Goal: Information Seeking & Learning: Learn about a topic

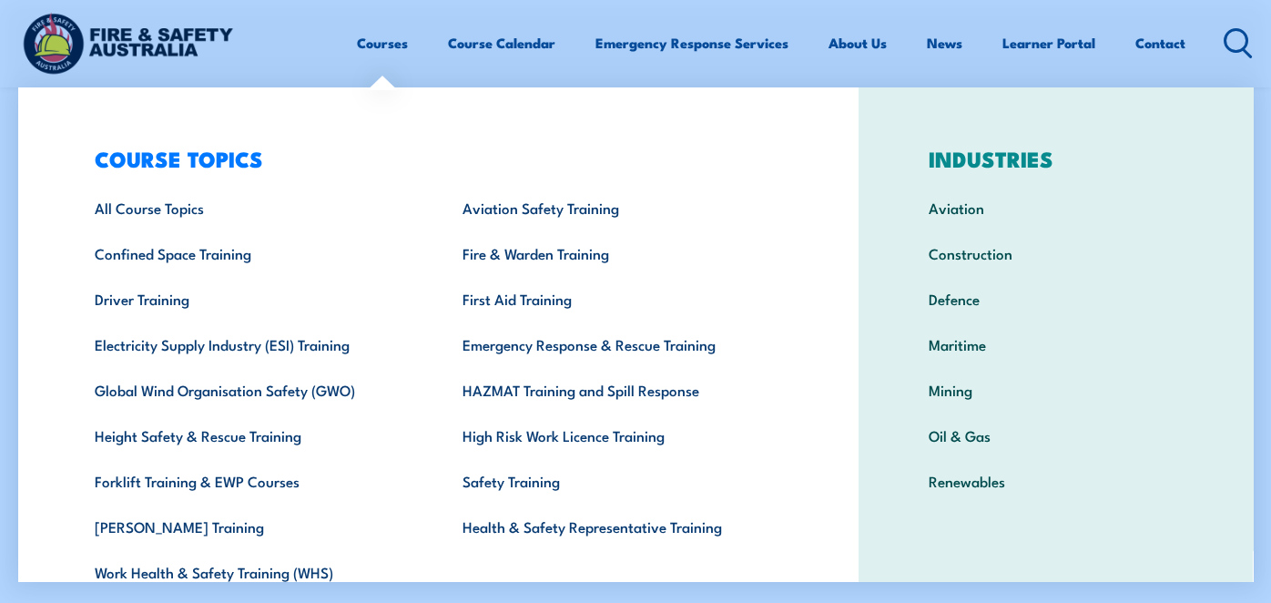
scroll to position [81, 0]
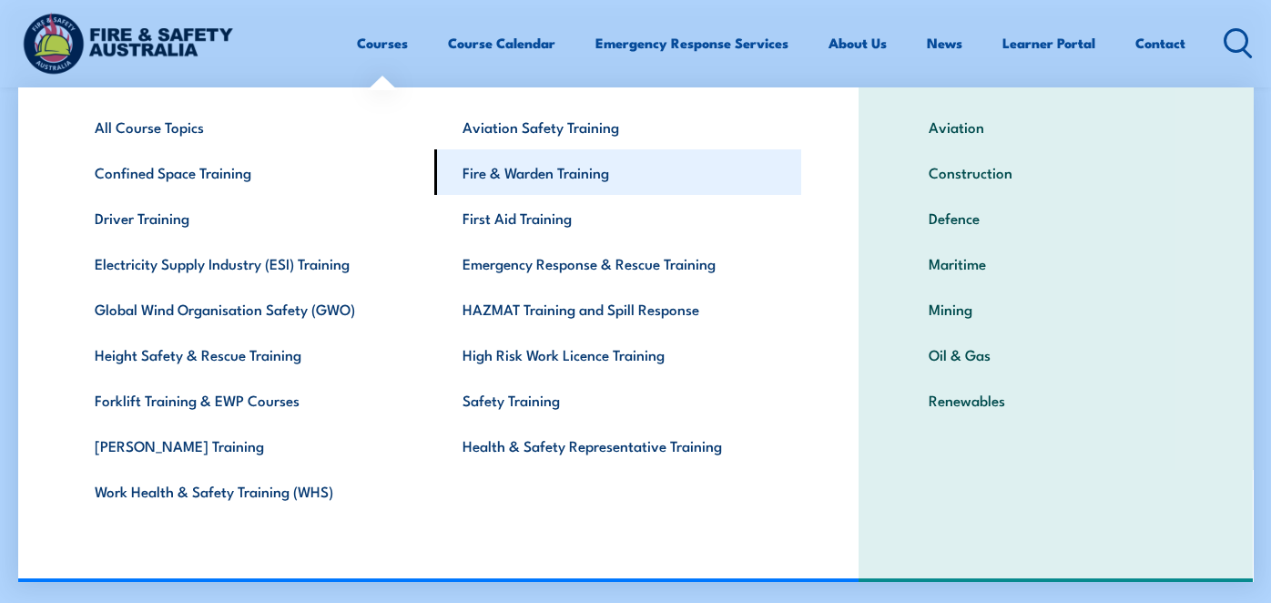
click at [620, 171] on link "Fire & Warden Training" at bounding box center [618, 172] width 368 height 46
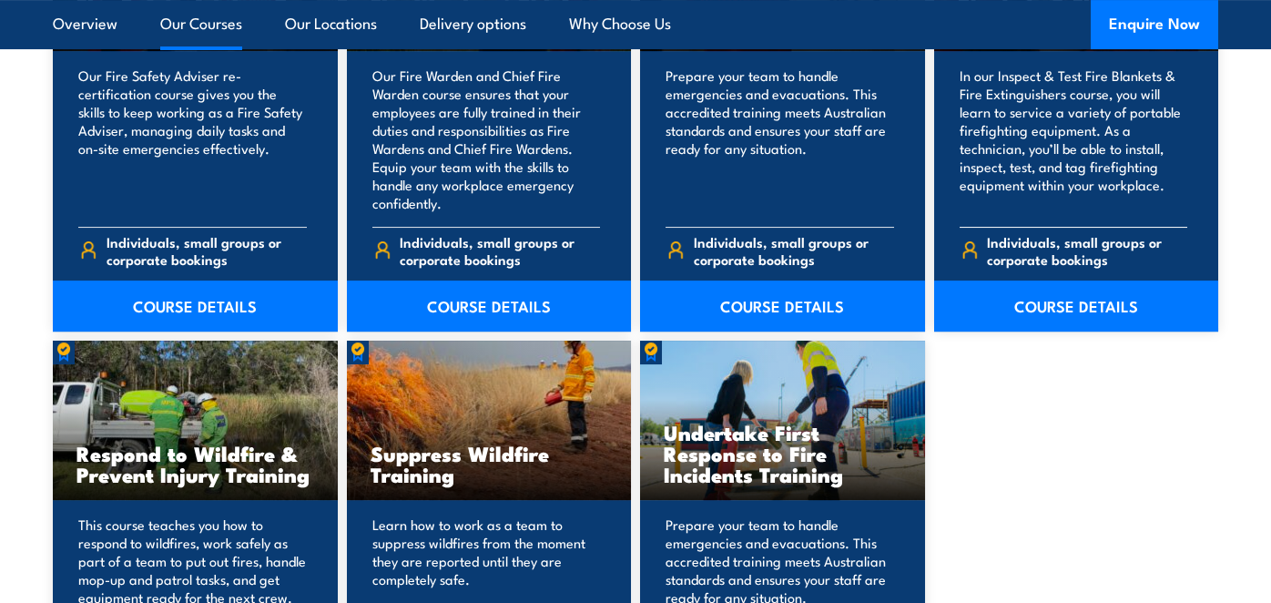
scroll to position [2639, 0]
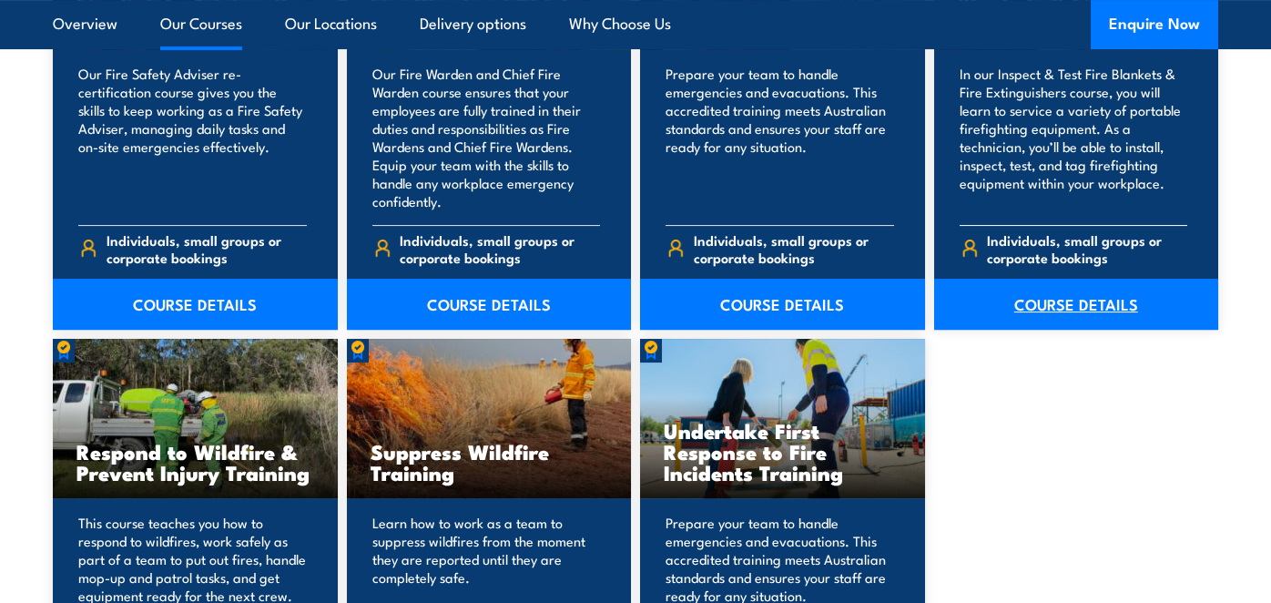
click at [1137, 330] on link "COURSE DETAILS" at bounding box center [1076, 304] width 285 height 51
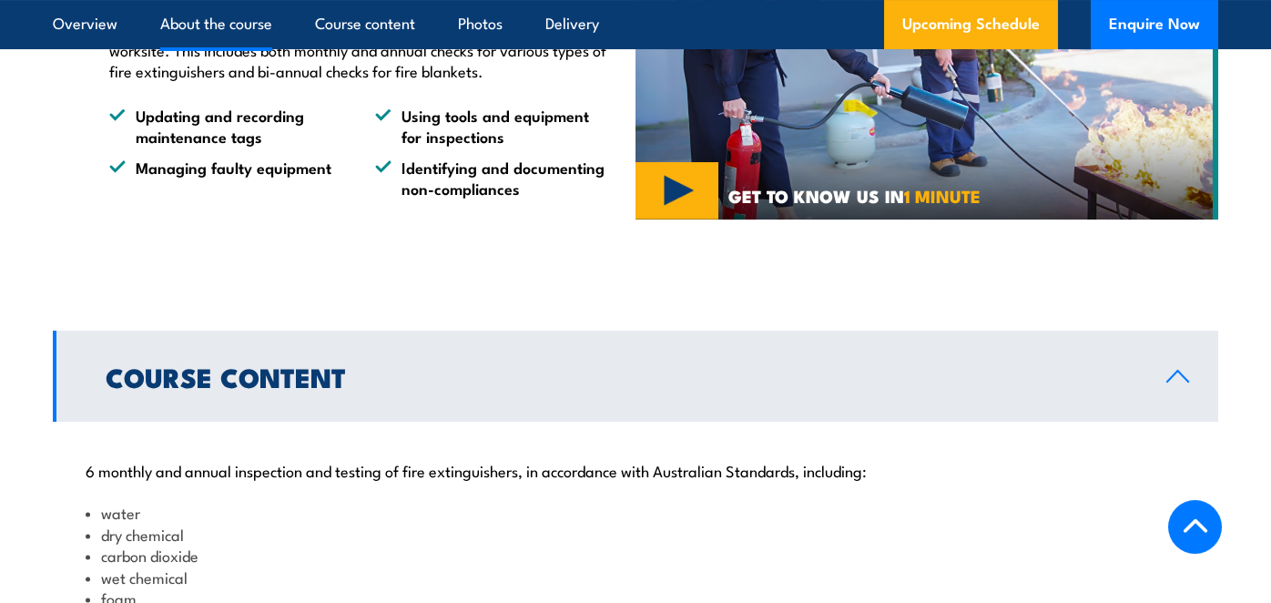
scroll to position [1456, 0]
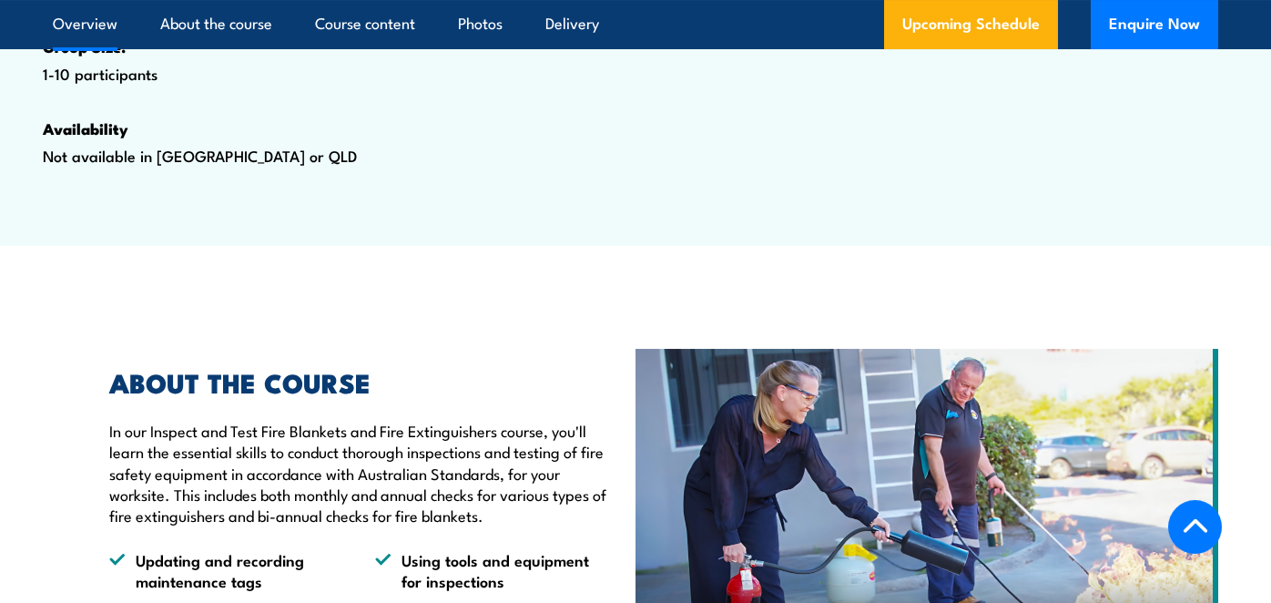
scroll to position [1001, 0]
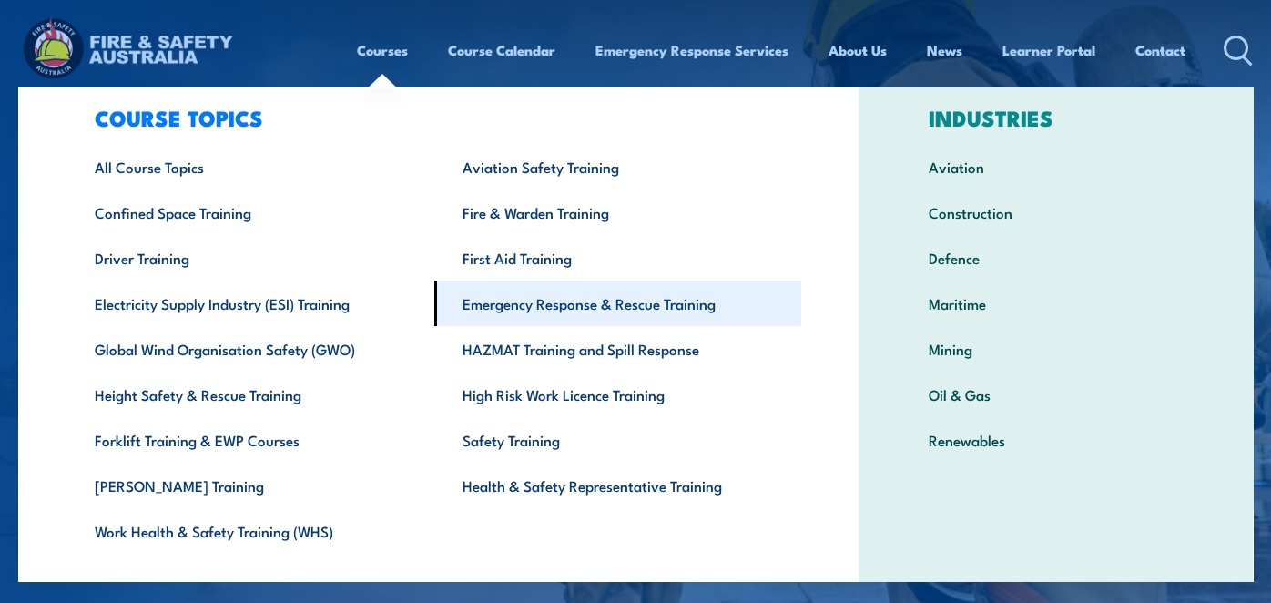
scroll to position [81, 0]
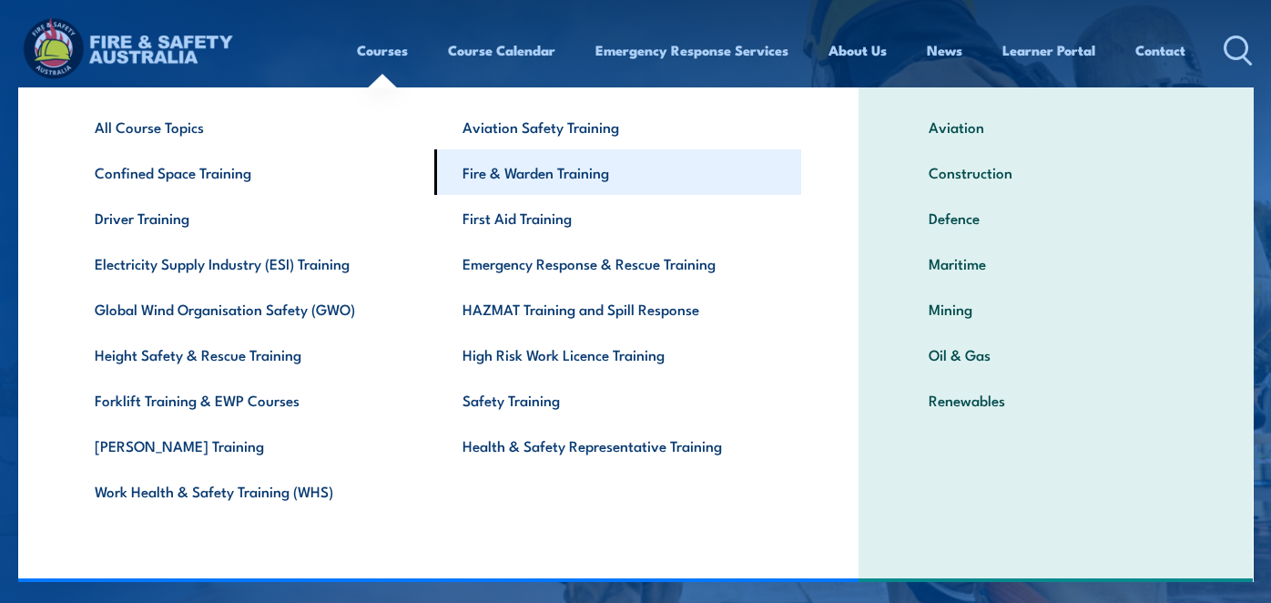
click at [592, 181] on link "Fire & Warden Training" at bounding box center [618, 172] width 368 height 46
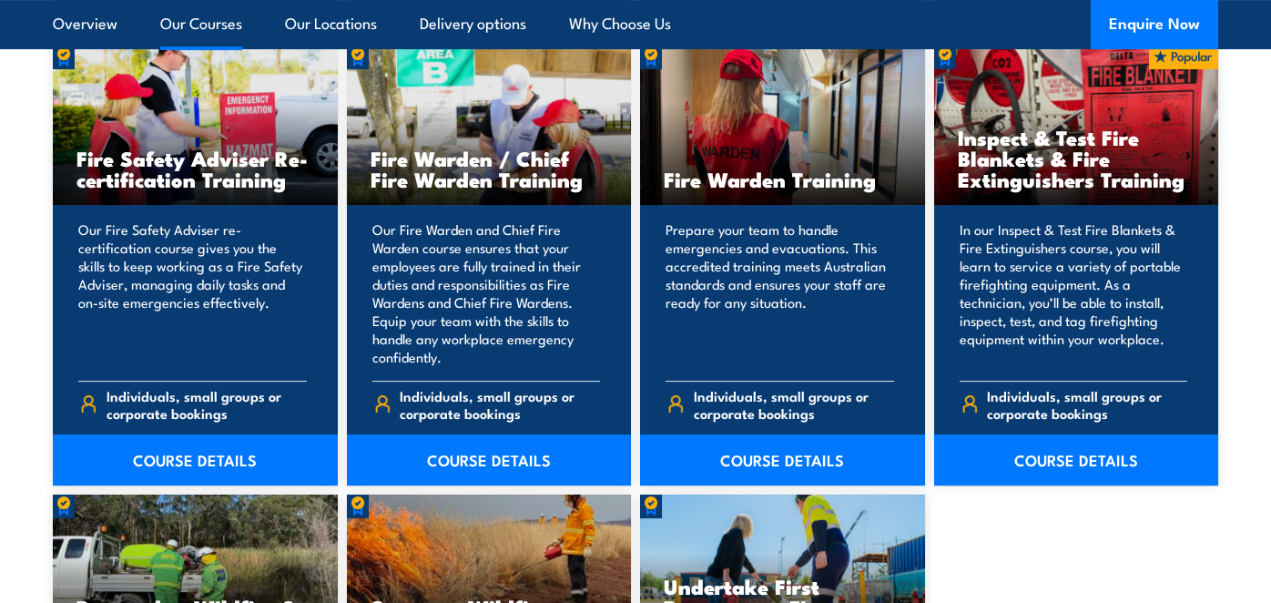
scroll to position [2731, 0]
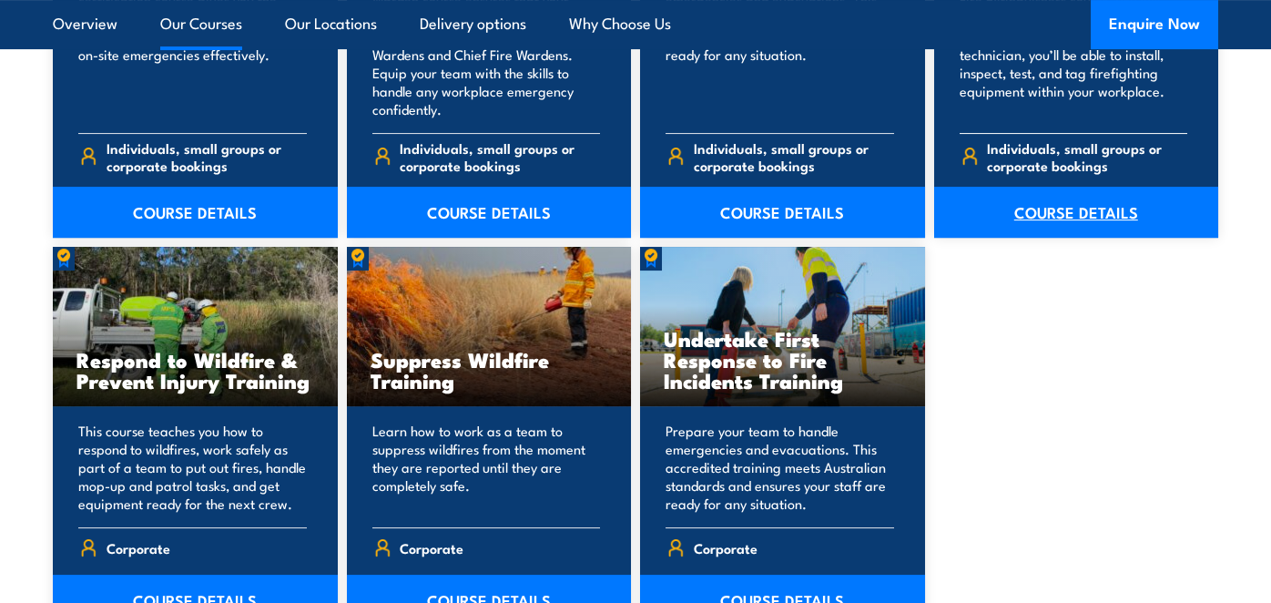
click at [1077, 238] on link "COURSE DETAILS" at bounding box center [1076, 212] width 285 height 51
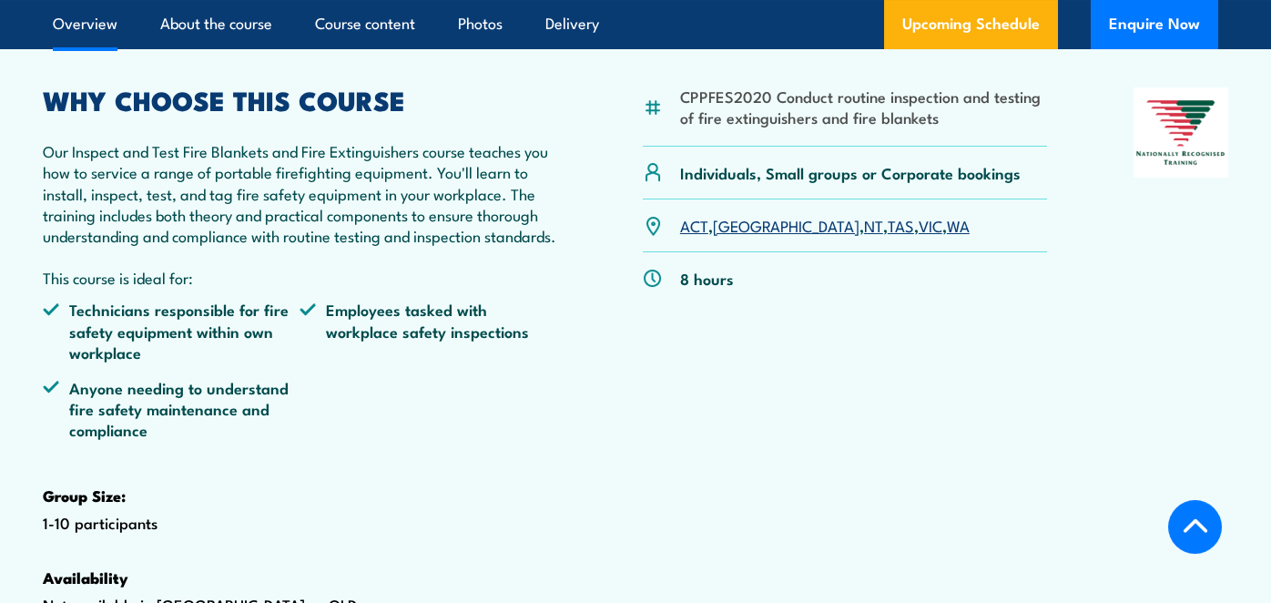
scroll to position [546, 0]
